Goal: Transaction & Acquisition: Purchase product/service

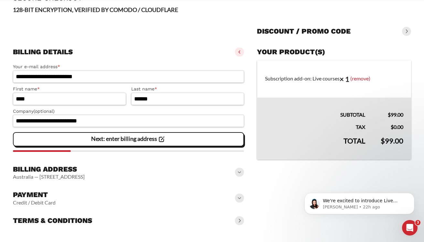
click at [237, 172] on span at bounding box center [239, 172] width 9 height 9
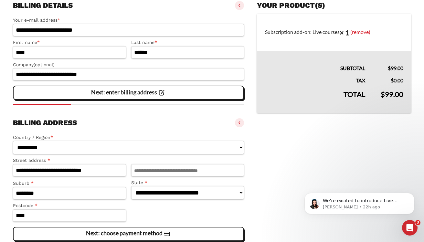
scroll to position [162, 0]
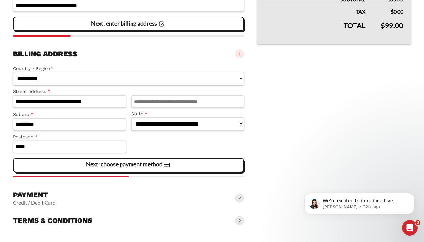
click at [240, 199] on span at bounding box center [239, 198] width 9 height 9
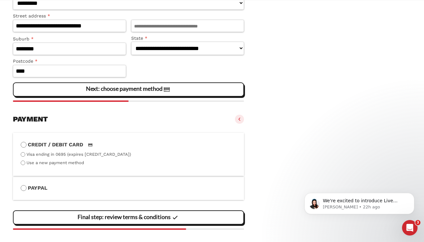
scroll to position [265, 0]
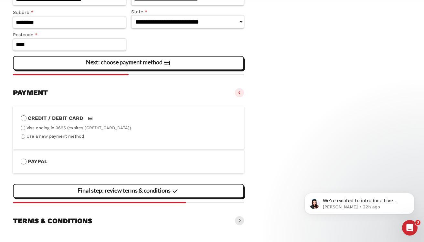
click at [240, 221] on span at bounding box center [239, 220] width 9 height 9
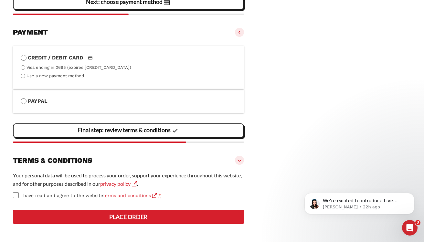
scroll to position [349, 0]
click at [140, 213] on button "Place order" at bounding box center [128, 217] width 231 height 14
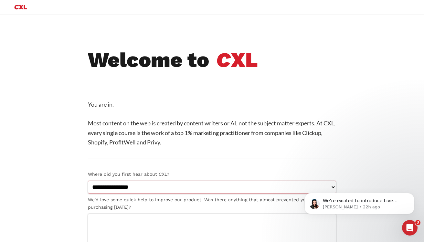
click at [88, 181] on select "**********" at bounding box center [212, 187] width 248 height 13
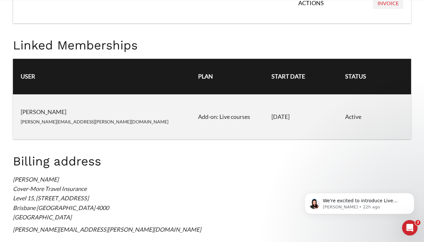
scroll to position [638, 0]
